Goal: Check status

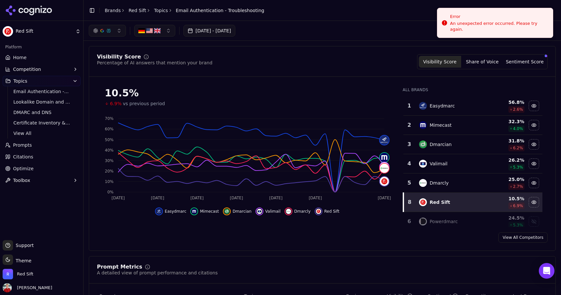
click at [27, 57] on link "Home" at bounding box center [42, 57] width 78 height 10
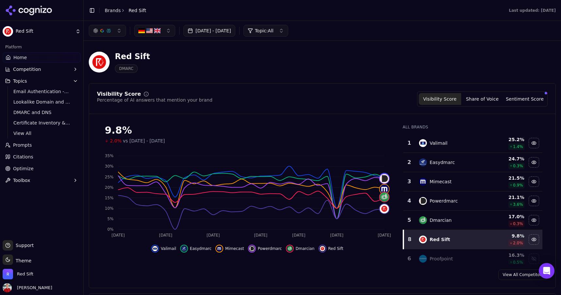
click at [235, 29] on button "[DATE] - [DATE]" at bounding box center [209, 31] width 52 height 12
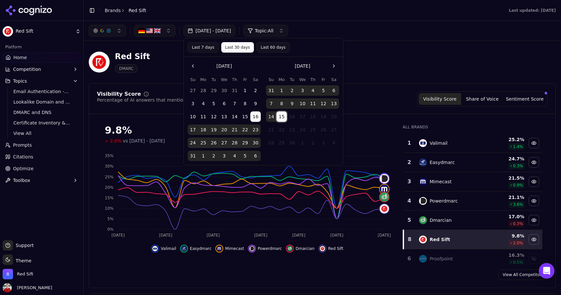
click at [282, 117] on button "15" at bounding box center [281, 116] width 10 height 10
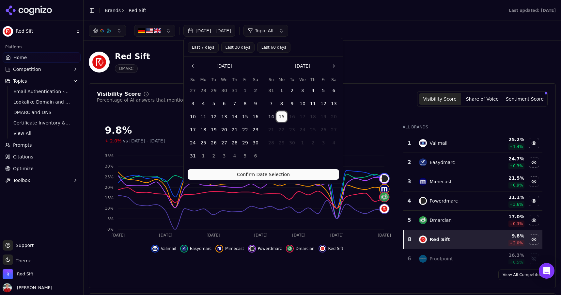
click at [263, 173] on button "Confirm Date Selection" at bounding box center [263, 174] width 151 height 10
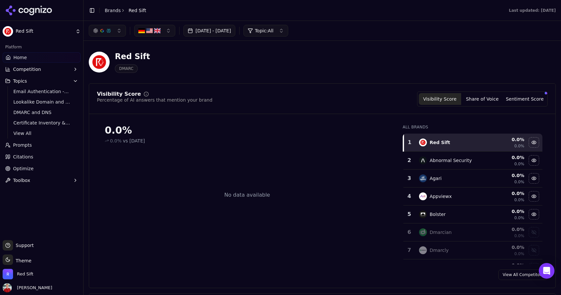
click at [235, 30] on button "[DATE] - [DATE]" at bounding box center [209, 31] width 52 height 12
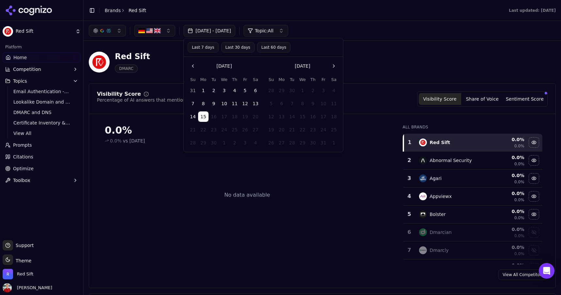
click at [192, 64] on button "Go to the Previous Month" at bounding box center [193, 66] width 10 height 10
click at [235, 48] on button "Last 30 days" at bounding box center [237, 47] width 33 height 10
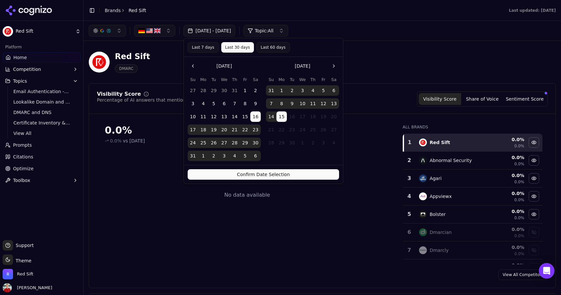
click at [241, 173] on button "Confirm Date Selection" at bounding box center [263, 174] width 151 height 10
